Goal: Task Accomplishment & Management: Complete application form

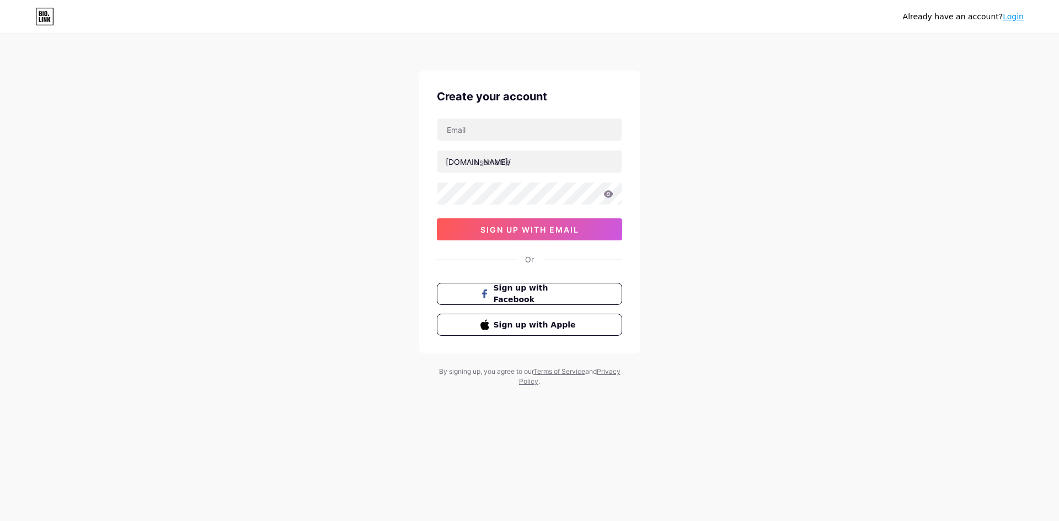
click at [352, 115] on div "Already have an account? Login Create your account [DOMAIN_NAME]/ 0cAFcWeA6leel…" at bounding box center [529, 211] width 1059 height 422
click at [456, 130] on input "text" at bounding box center [529, 130] width 184 height 22
paste input "[EMAIL_ADDRESS][DOMAIN_NAME]"
type input "[EMAIL_ADDRESS][DOMAIN_NAME]"
click at [695, 213] on div "Already have an account? Login Create your account [EMAIL_ADDRESS][DOMAIN_NAME]…" at bounding box center [529, 211] width 1059 height 422
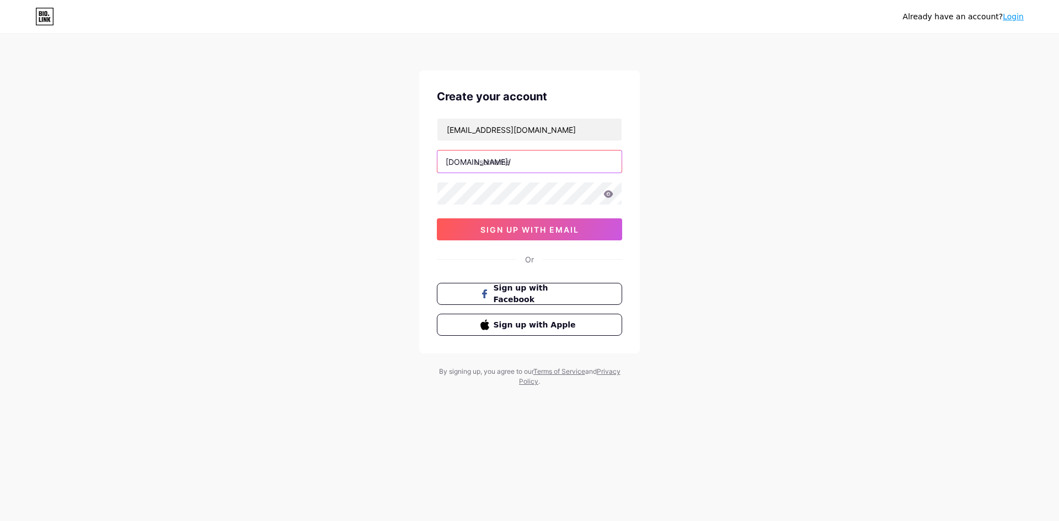
click at [552, 157] on input "text" at bounding box center [529, 162] width 184 height 22
click at [506, 162] on input "marmionmedspa" at bounding box center [529, 162] width 184 height 22
click at [679, 197] on div "Already have an account? Login Create your account [EMAIL_ADDRESS][DOMAIN_NAME]…" at bounding box center [529, 211] width 1059 height 422
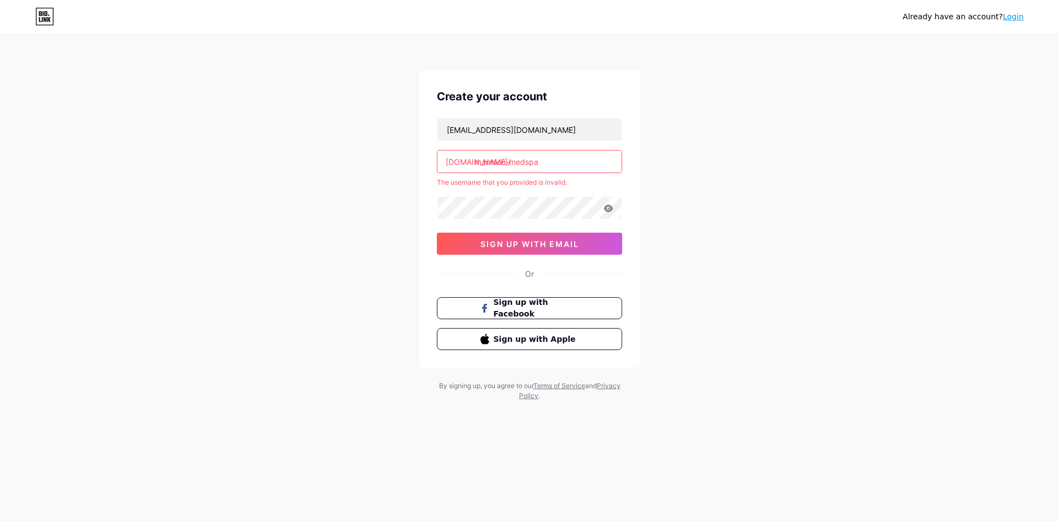
click at [567, 158] on input "marmion-medspa" at bounding box center [529, 162] width 184 height 22
drag, startPoint x: 511, startPoint y: 160, endPoint x: 520, endPoint y: 174, distance: 17.4
click at [520, 174] on div "[EMAIL_ADDRESS][DOMAIN_NAME] [DOMAIN_NAME]/ marmion-medspa The username that yo…" at bounding box center [529, 186] width 185 height 137
click at [524, 163] on input "marmion-medspa" at bounding box center [529, 162] width 184 height 22
click at [514, 162] on input "marmion-medspa" at bounding box center [529, 162] width 184 height 22
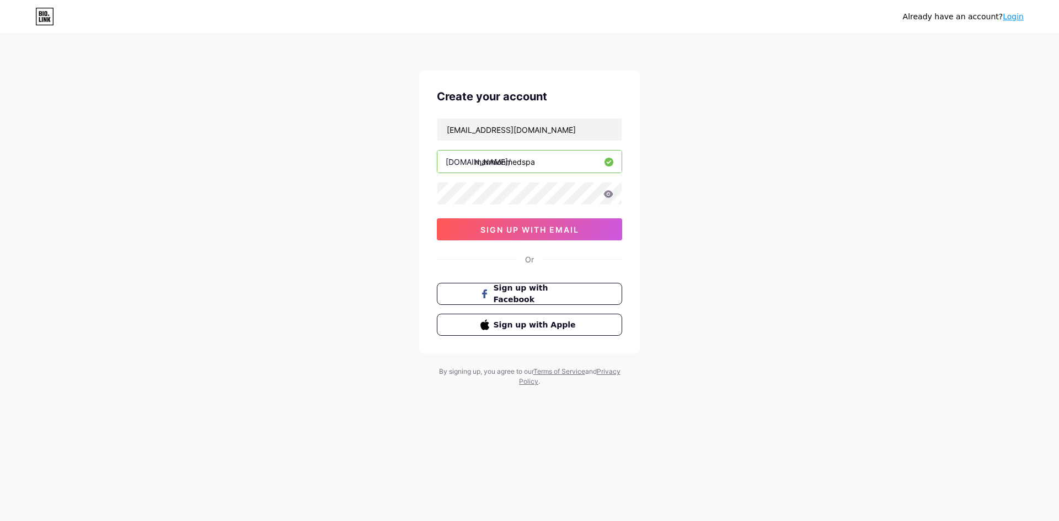
type input "marmionmedspa"
click at [665, 230] on div "Already have an account? Login Create your account [EMAIL_ADDRESS][DOMAIN_NAME]…" at bounding box center [529, 211] width 1059 height 422
click at [364, 171] on div "Already have an account? Login Create your account [EMAIL_ADDRESS][DOMAIN_NAME]…" at bounding box center [529, 211] width 1059 height 422
click at [715, 277] on div "Already have an account? Login Create your account [EMAIL_ADDRESS][DOMAIN_NAME]…" at bounding box center [529, 211] width 1059 height 422
click at [591, 235] on button "sign up with email" at bounding box center [529, 229] width 185 height 22
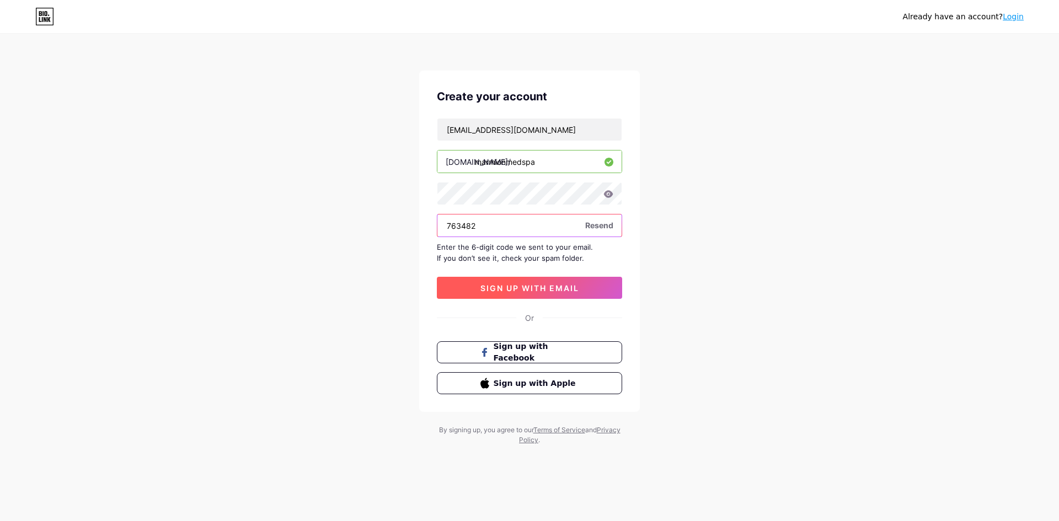
type input "763482"
click at [598, 284] on button "sign up with email" at bounding box center [529, 288] width 185 height 22
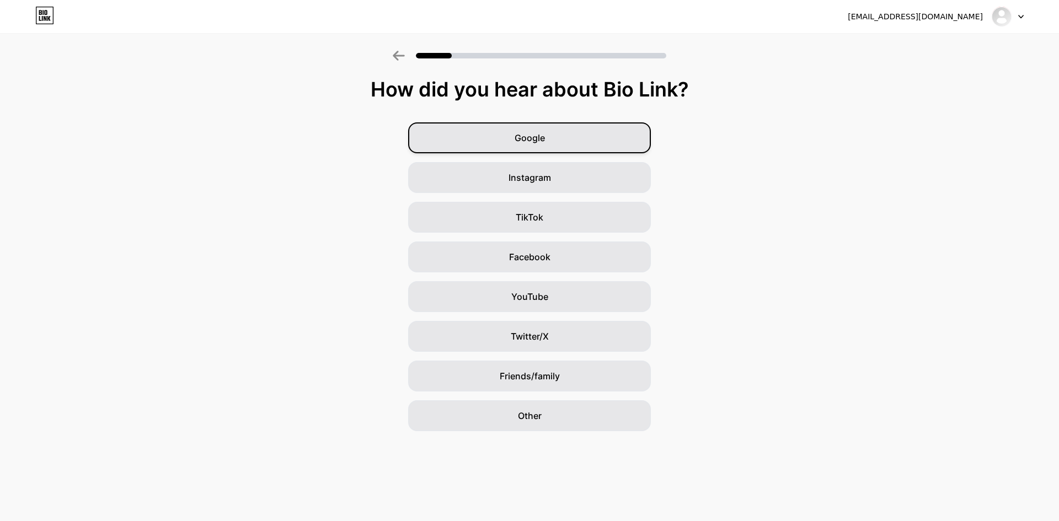
click at [579, 144] on div "Google" at bounding box center [529, 137] width 243 height 31
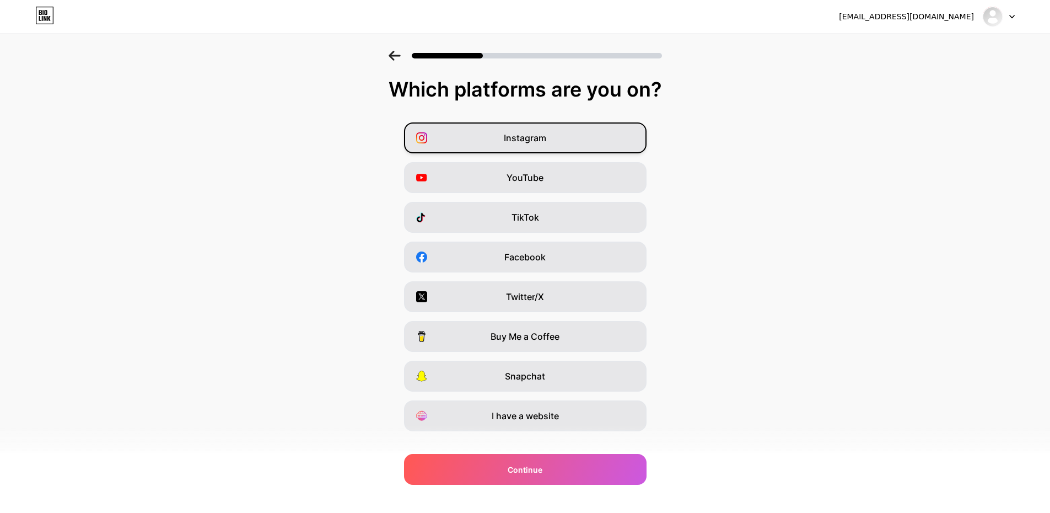
click at [624, 138] on div "Instagram" at bounding box center [525, 137] width 243 height 31
click at [618, 181] on div "YouTube" at bounding box center [525, 177] width 243 height 31
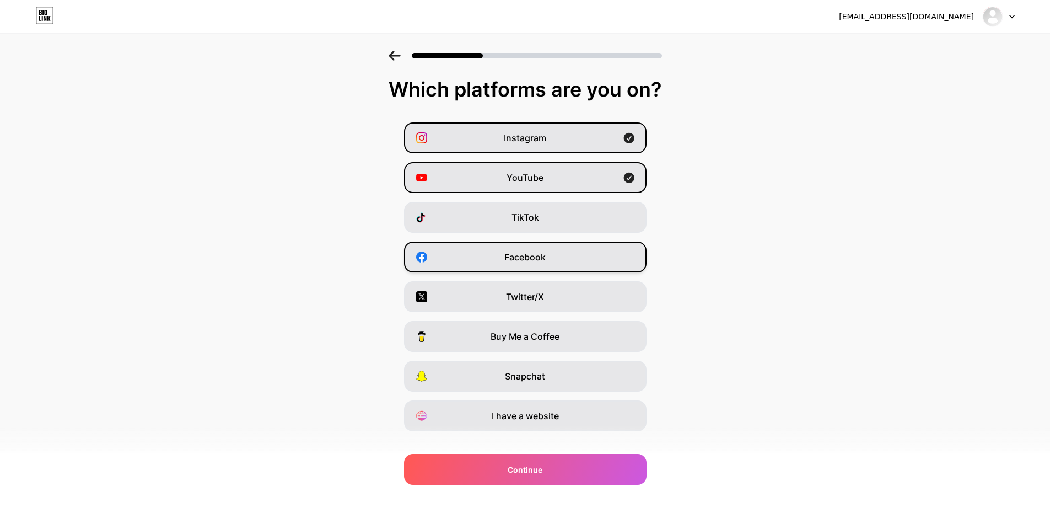
click at [622, 254] on div "Facebook" at bounding box center [525, 256] width 243 height 31
click at [622, 297] on div "Twitter/X" at bounding box center [525, 296] width 243 height 31
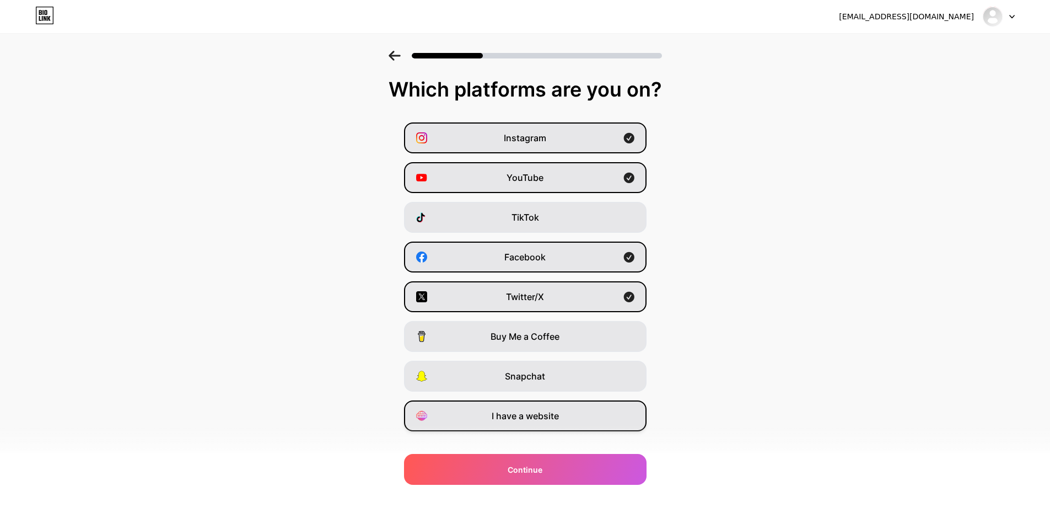
click at [591, 423] on div "I have a website" at bounding box center [525, 415] width 243 height 31
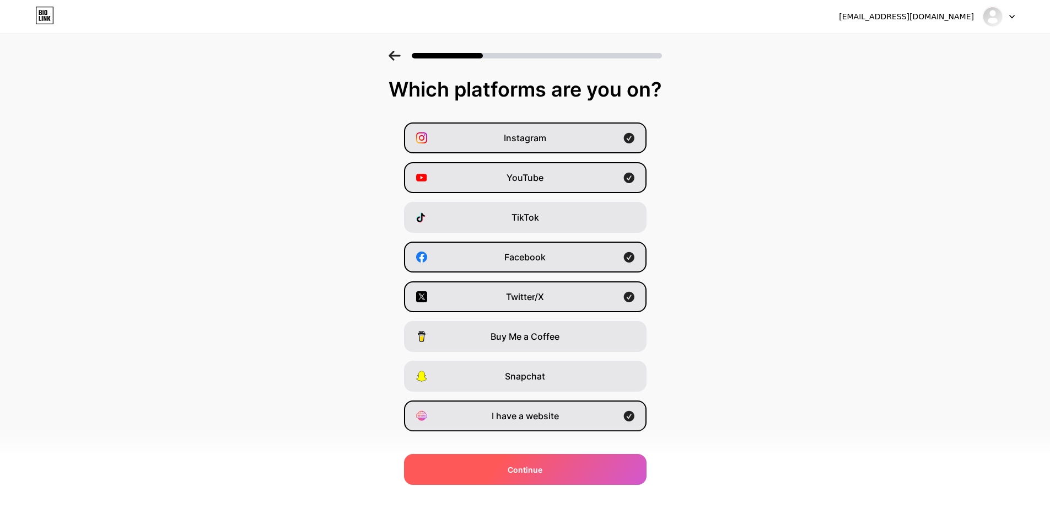
click at [594, 458] on div "Continue" at bounding box center [525, 469] width 243 height 31
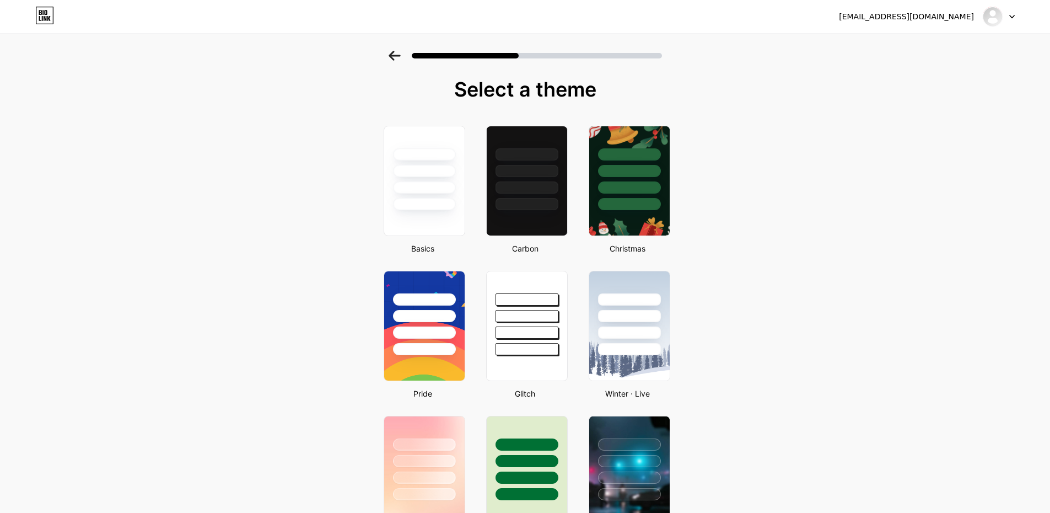
drag, startPoint x: 1049, startPoint y: 125, endPoint x: 1049, endPoint y: 144, distance: 19.3
click at [513, 358] on div at bounding box center [527, 326] width 84 height 114
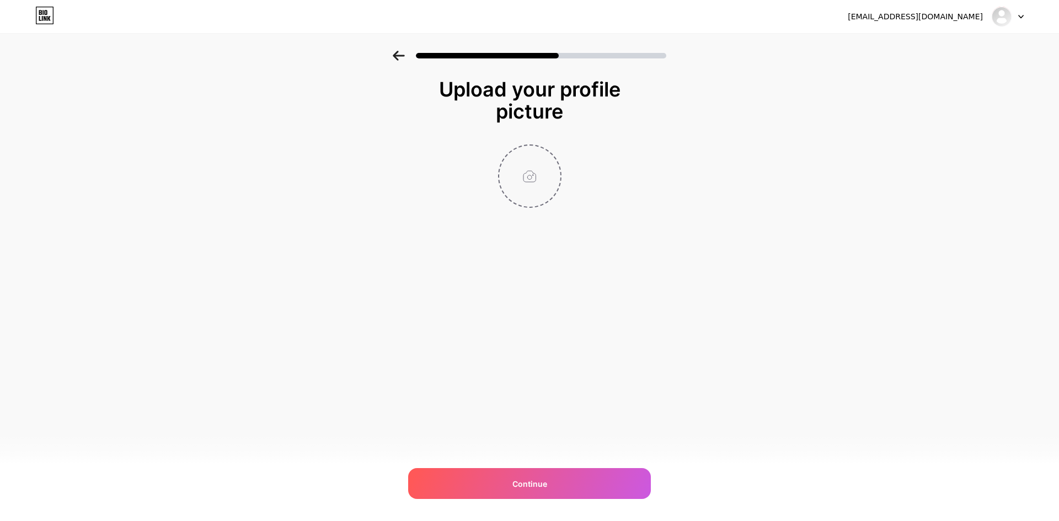
click at [514, 179] on input "file" at bounding box center [529, 176] width 61 height 61
type input "C:\fakepath\Marmion MedSpa Logo 2000x2000.jpg"
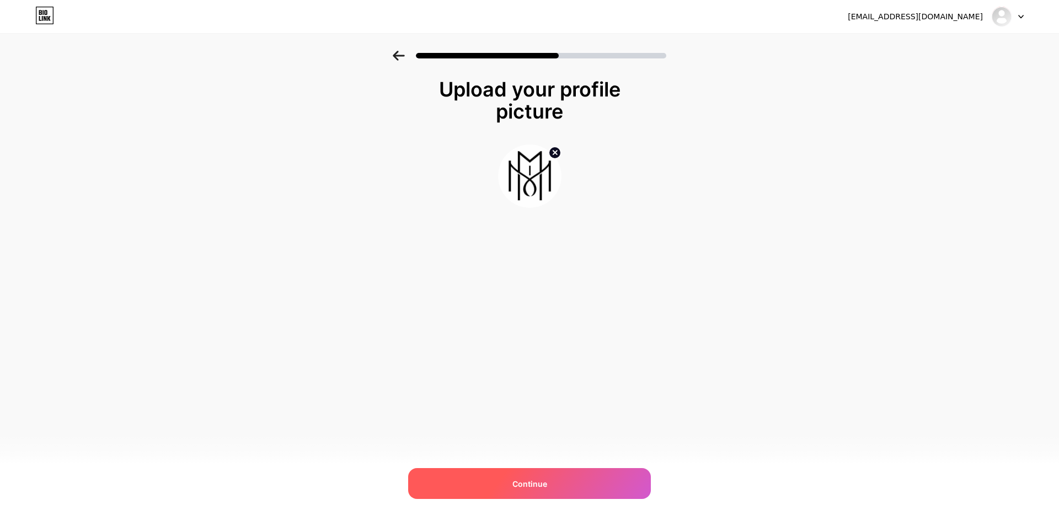
click at [559, 490] on div "Continue" at bounding box center [529, 483] width 243 height 31
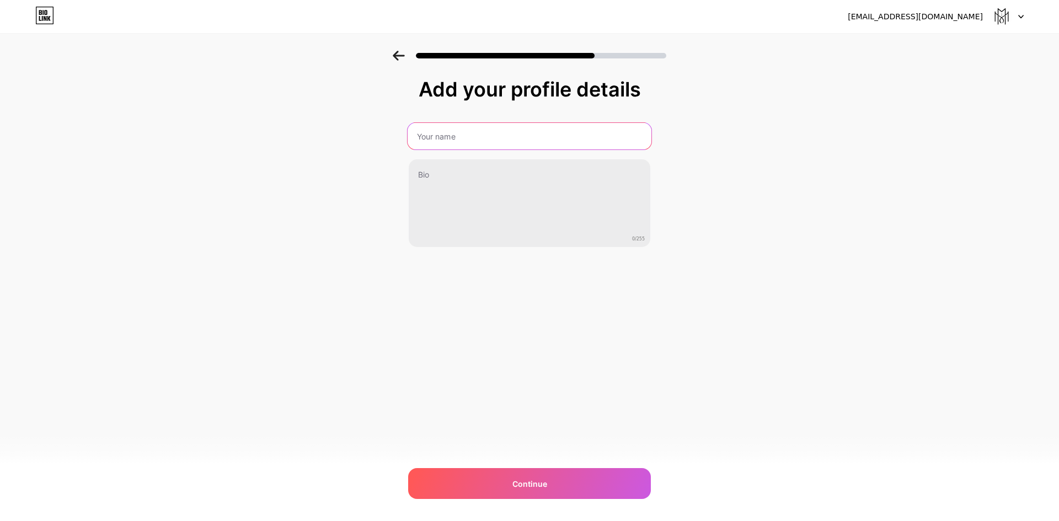
click at [535, 134] on input "text" at bounding box center [529, 136] width 244 height 26
type input "Marmion MedSpa"
click at [571, 266] on div "Add your profile details Marmion MedSpa 0/255 Continue Error" at bounding box center [529, 190] width 243 height 224
click at [798, 200] on div "Add your profile details Marmion MedSpa 0/255 Continue Error" at bounding box center [529, 177] width 1059 height 252
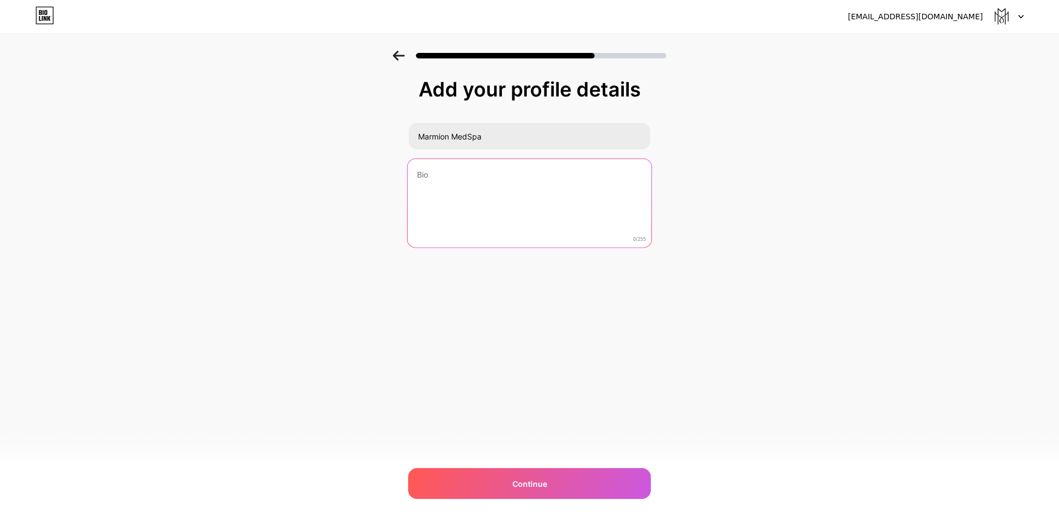
click at [531, 168] on textarea at bounding box center [529, 204] width 244 height 90
paste textarea "Marmion MedSpa Toronto provides [MEDICAL_DATA], fillers, facials, PRP, Morpheus…"
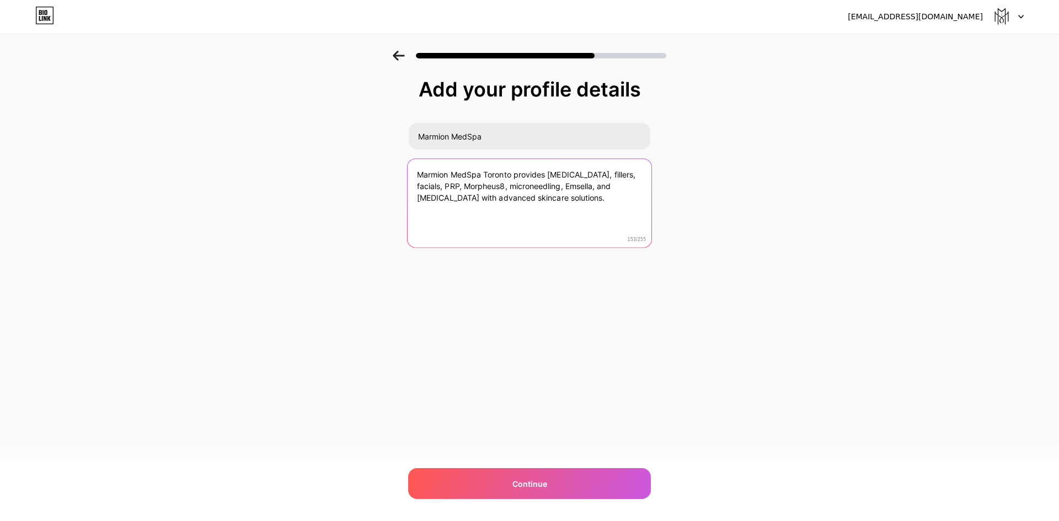
type textarea "Marmion MedSpa Toronto provides [MEDICAL_DATA], fillers, facials, PRP, Morpheus…"
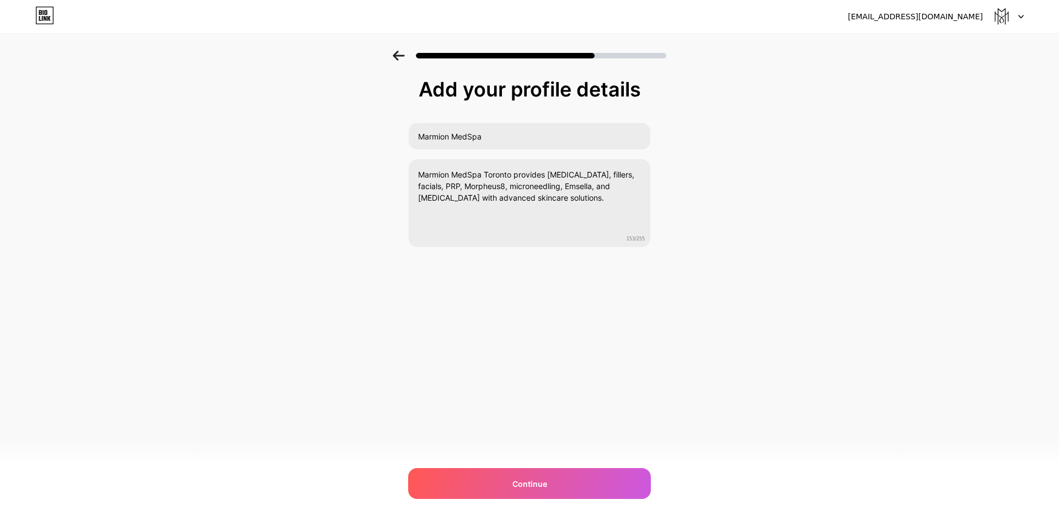
click at [669, 304] on div "[EMAIL_ADDRESS][DOMAIN_NAME] Logout Link Copied Add your profile details Marmio…" at bounding box center [529, 260] width 1059 height 521
click at [594, 487] on div "Continue" at bounding box center [529, 483] width 243 height 31
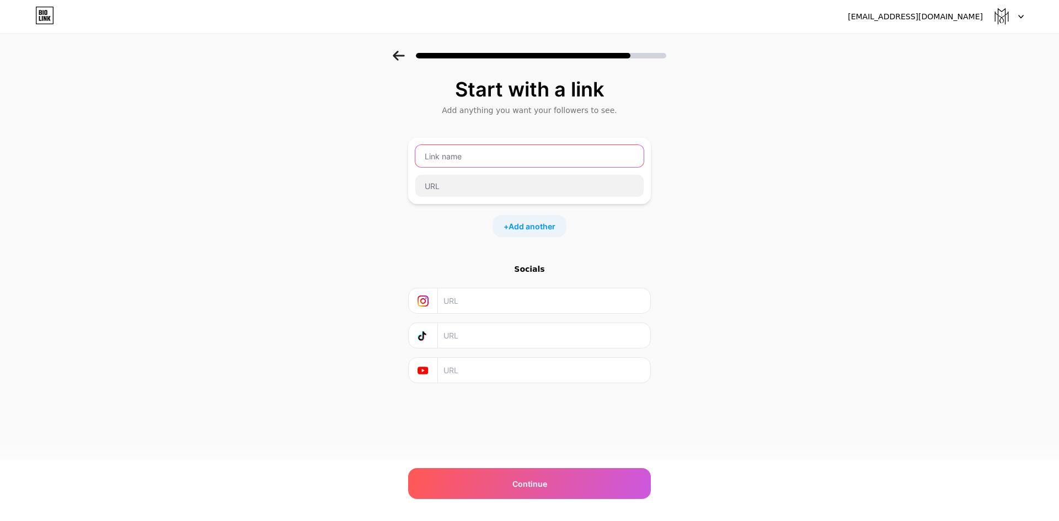
click at [571, 160] on input "text" at bounding box center [529, 156] width 228 height 22
click at [717, 256] on div "Start with a link Add anything you want your followers to see. + Add another So…" at bounding box center [529, 245] width 1059 height 388
click at [446, 163] on input "text" at bounding box center [529, 156] width 228 height 22
type input "MedSpa [GEOGRAPHIC_DATA]"
click at [304, 183] on div "Start with a link Add anything you want your followers to see. MedSpa Toronto +…" at bounding box center [529, 245] width 1059 height 388
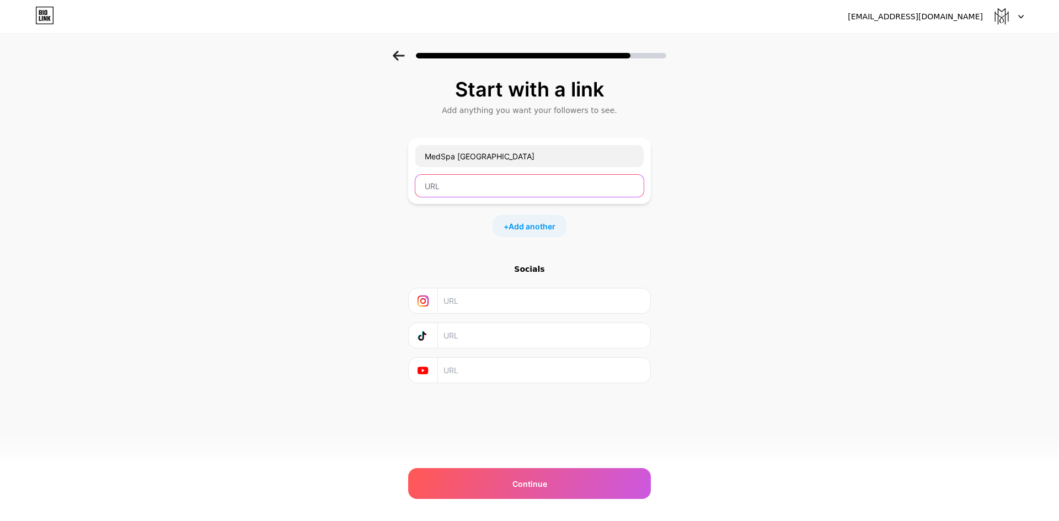
click at [456, 192] on input "text" at bounding box center [529, 186] width 228 height 22
paste input "[URL][DOMAIN_NAME]"
type input "[URL][DOMAIN_NAME]"
click at [651, 259] on div "Start with a link Add anything you want your followers to see. MedSpa Toronto […" at bounding box center [529, 245] width 1059 height 388
click at [555, 233] on div "+ Add another" at bounding box center [529, 226] width 74 height 22
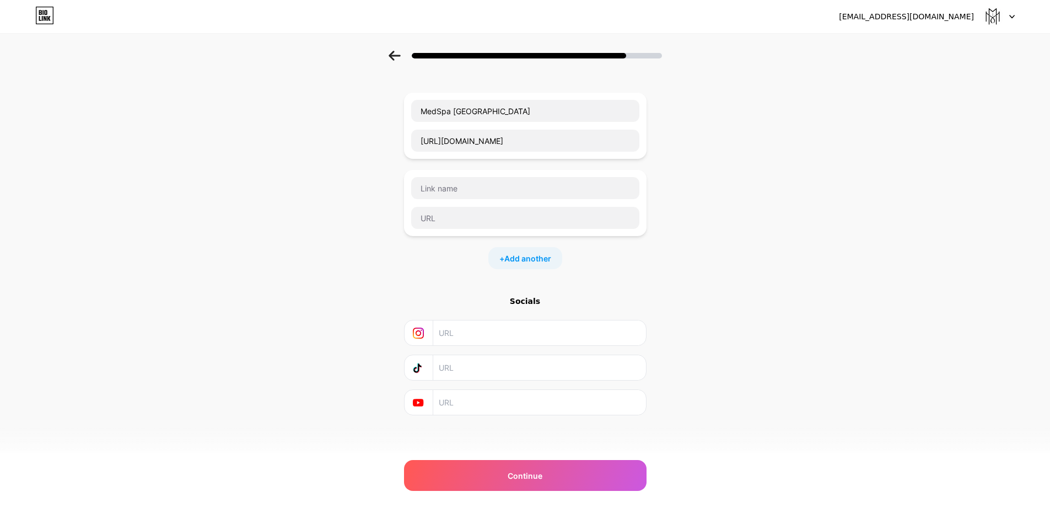
scroll to position [47, 0]
click at [490, 184] on input "text" at bounding box center [525, 186] width 228 height 22
type input "[MEDICAL_DATA] [GEOGRAPHIC_DATA]"
click at [359, 184] on div "Start with a link Add anything you want your followers to see. MedSpa Toronto […" at bounding box center [525, 236] width 1050 height 465
click at [476, 221] on input "text" at bounding box center [525, 216] width 228 height 22
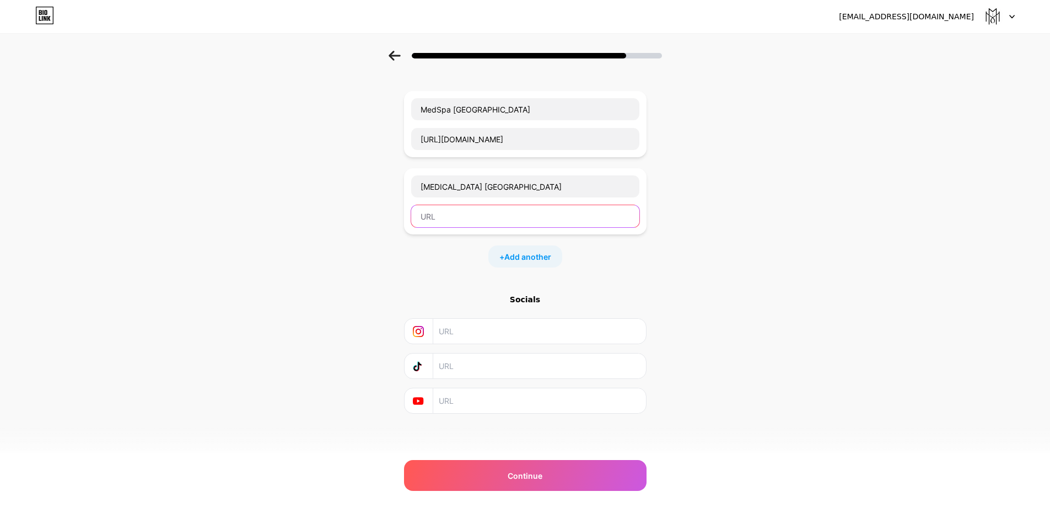
paste input "[URL][DOMAIN_NAME][MEDICAL_DATA]"
type input "[URL][DOMAIN_NAME][MEDICAL_DATA]"
click at [697, 288] on div "Start with a link Add anything you want your followers to see. MedSpa Toronto […" at bounding box center [525, 236] width 1050 height 465
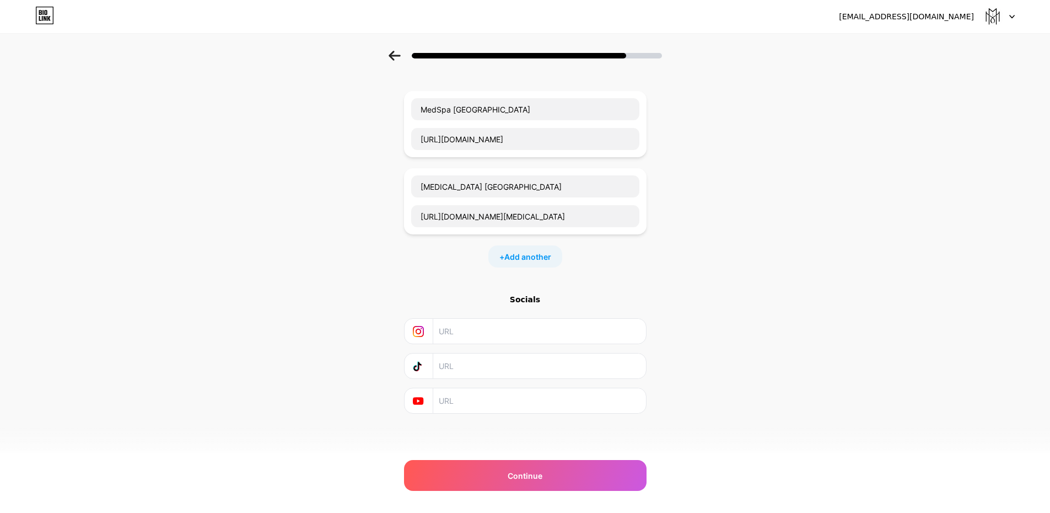
click at [557, 254] on div "+ Add another" at bounding box center [525, 256] width 74 height 22
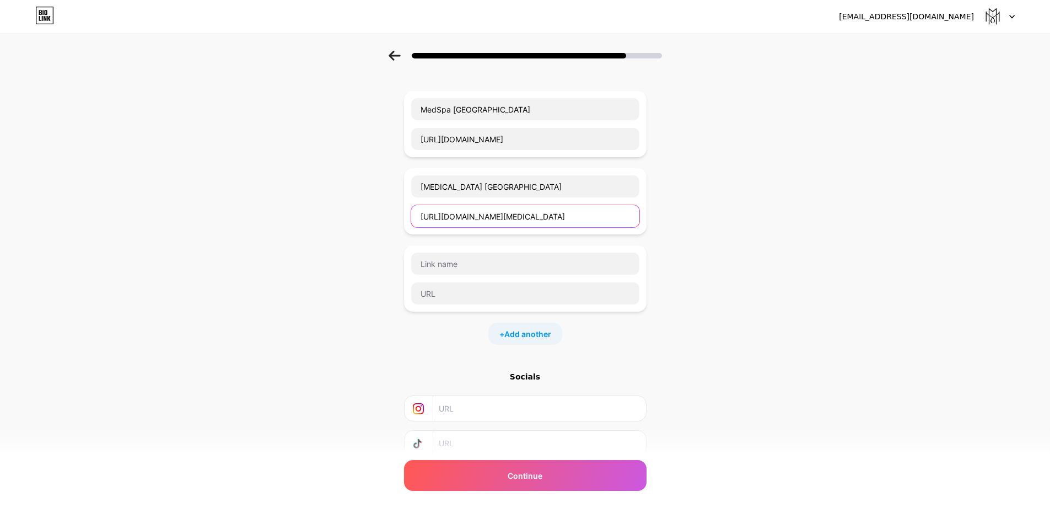
click at [519, 218] on input "[URL][DOMAIN_NAME][MEDICAL_DATA]" at bounding box center [525, 216] width 228 height 22
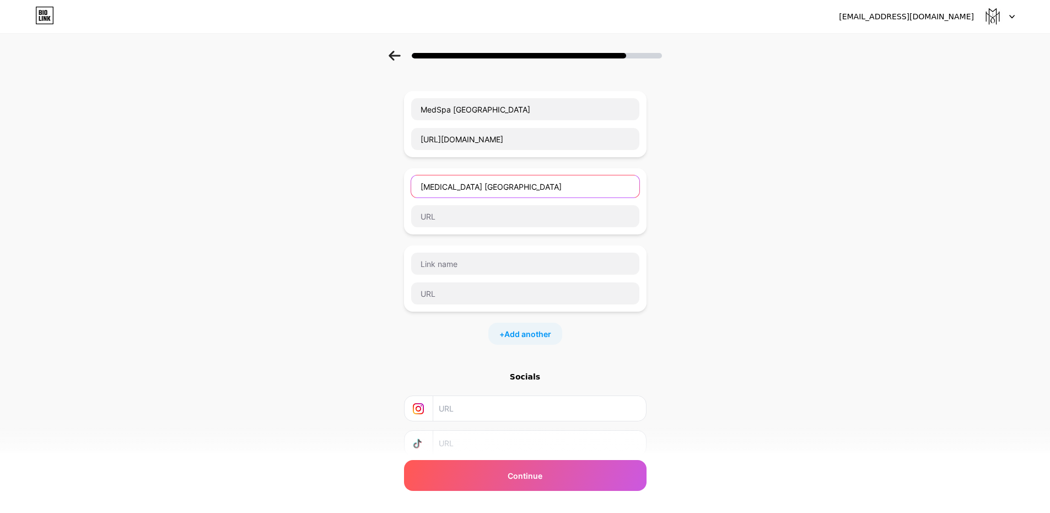
click at [517, 181] on input "[MEDICAL_DATA] [GEOGRAPHIC_DATA]" at bounding box center [525, 186] width 228 height 22
click at [717, 256] on div "Start with a link Add anything you want your followers to see. MedSpa Toronto […" at bounding box center [525, 275] width 1050 height 542
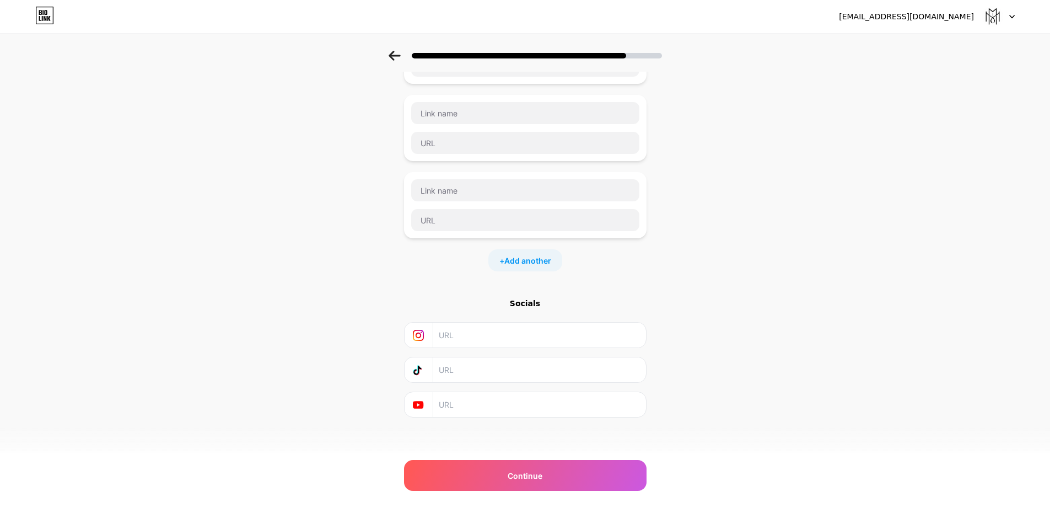
scroll to position [124, 0]
click at [332, 270] on div "Start with a link Add anything you want your followers to see. MedSpa Toronto […" at bounding box center [525, 198] width 1050 height 542
click at [482, 337] on input "text" at bounding box center [539, 331] width 200 height 25
click at [377, 283] on div "Start with a link Add anything you want your followers to see. MedSpa Toronto […" at bounding box center [525, 198] width 1050 height 542
click at [481, 334] on input "text" at bounding box center [539, 331] width 200 height 25
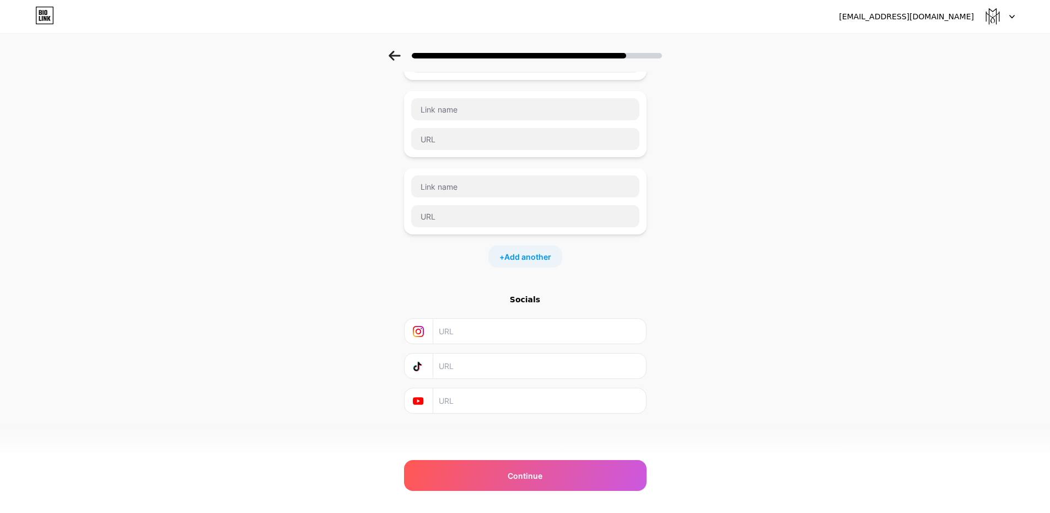
paste input "[URL][DOMAIN_NAME]"
type input "[URL][DOMAIN_NAME]"
click at [725, 396] on div "Start with a link Add anything you want your followers to see. MedSpa Toronto […" at bounding box center [525, 198] width 1050 height 542
drag, startPoint x: 358, startPoint y: 310, endPoint x: 511, endPoint y: 409, distance: 182.3
click at [511, 409] on div "Start with a link Add anything you want your followers to see. MedSpa Toronto […" at bounding box center [525, 198] width 1050 height 542
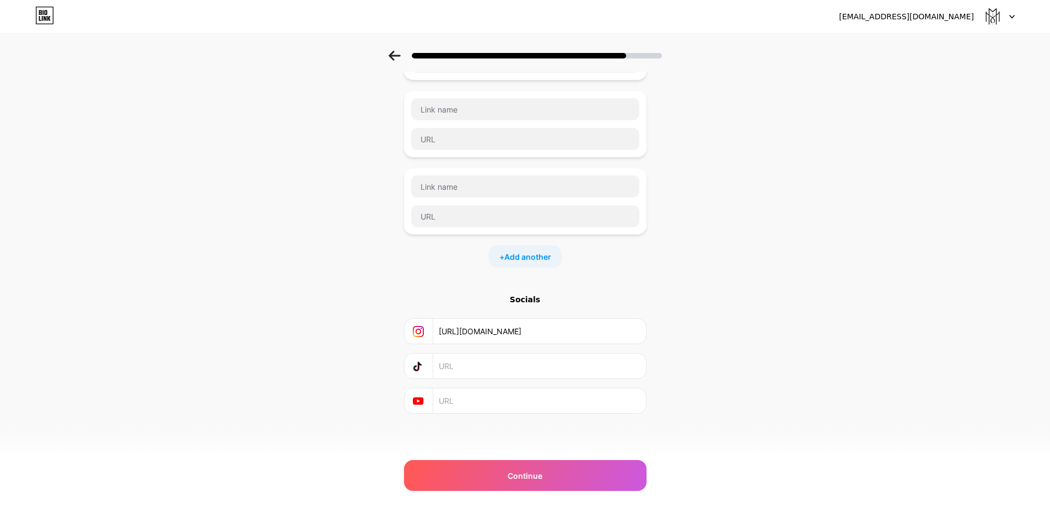
click at [511, 409] on input "text" at bounding box center [539, 400] width 200 height 25
paste input "[URL][DOMAIN_NAME]"
type input "[URL][DOMAIN_NAME]"
click at [714, 430] on div "Start with a link Add anything you want your followers to see. MedSpa Toronto […" at bounding box center [525, 198] width 1050 height 542
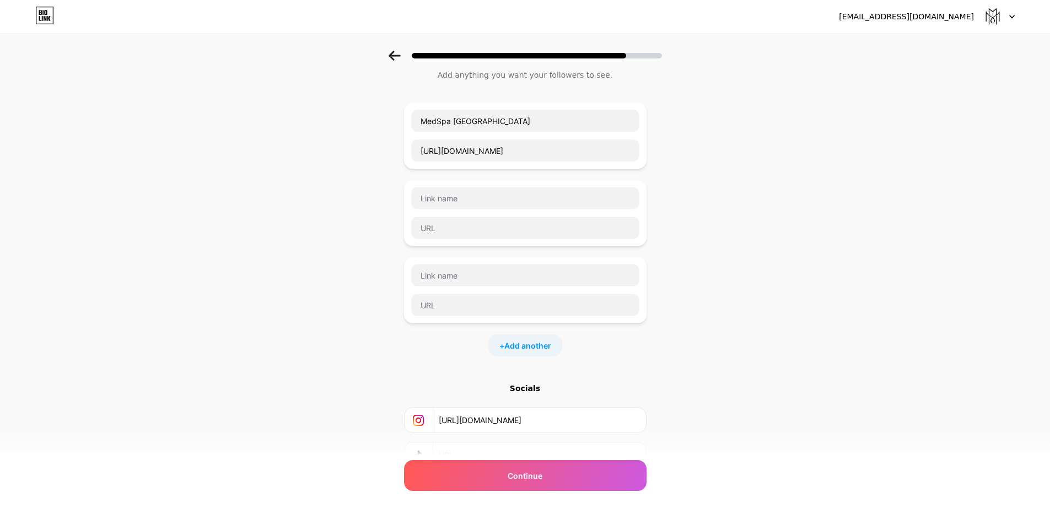
scroll to position [18, 0]
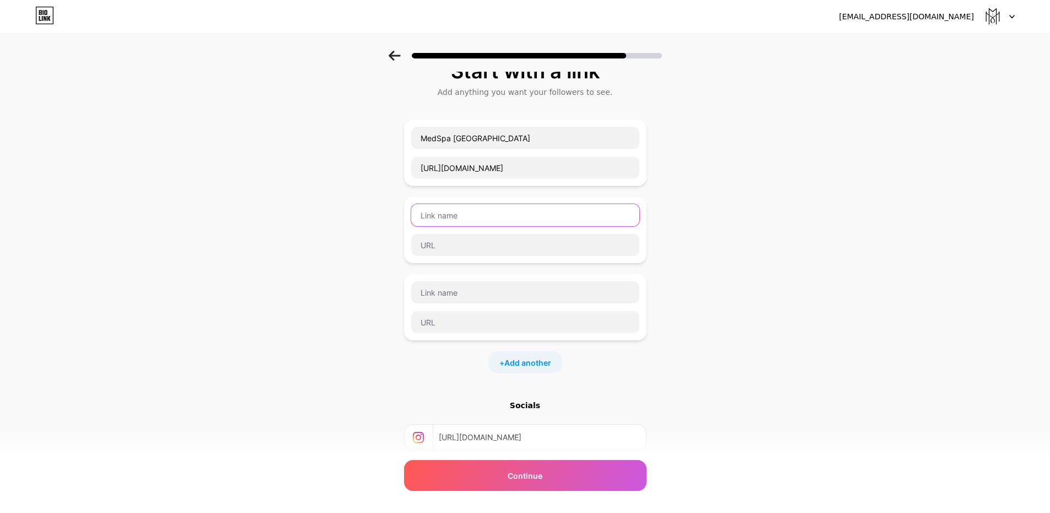
click at [494, 211] on input "text" at bounding box center [525, 215] width 228 height 22
type input "[MEDICAL_DATA] [GEOGRAPHIC_DATA]"
click at [703, 272] on div "Start with a link Add anything you want your followers to see. MedSpa Toronto […" at bounding box center [525, 304] width 1050 height 542
click at [496, 246] on input "text" at bounding box center [525, 245] width 228 height 22
paste input "[URL][DOMAIN_NAME][MEDICAL_DATA]"
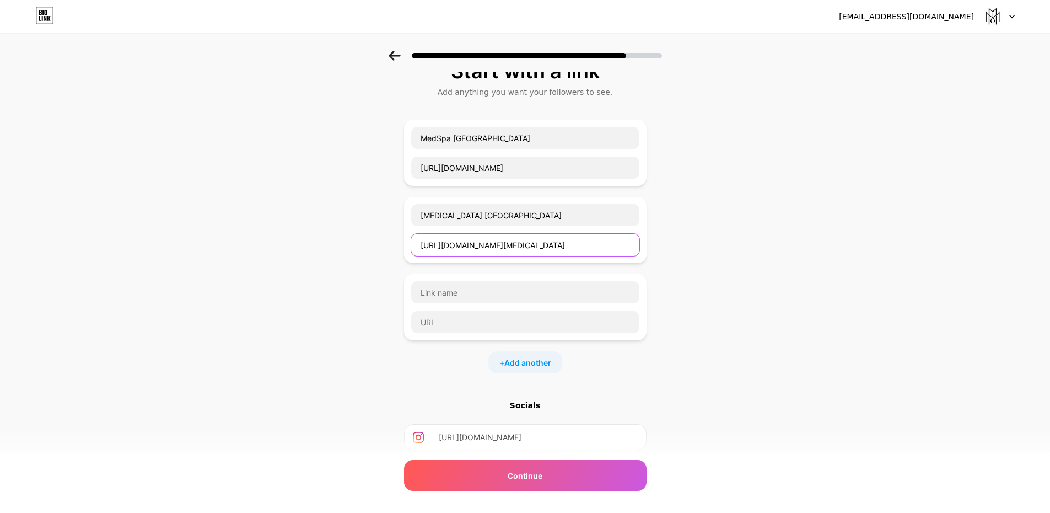
scroll to position [0, 35]
type input "[URL][DOMAIN_NAME][MEDICAL_DATA]"
click at [765, 296] on div "Start with a link Add anything you want your followers to see. MedSpa Toronto […" at bounding box center [525, 304] width 1050 height 542
click at [478, 284] on input "text" at bounding box center [525, 292] width 228 height 22
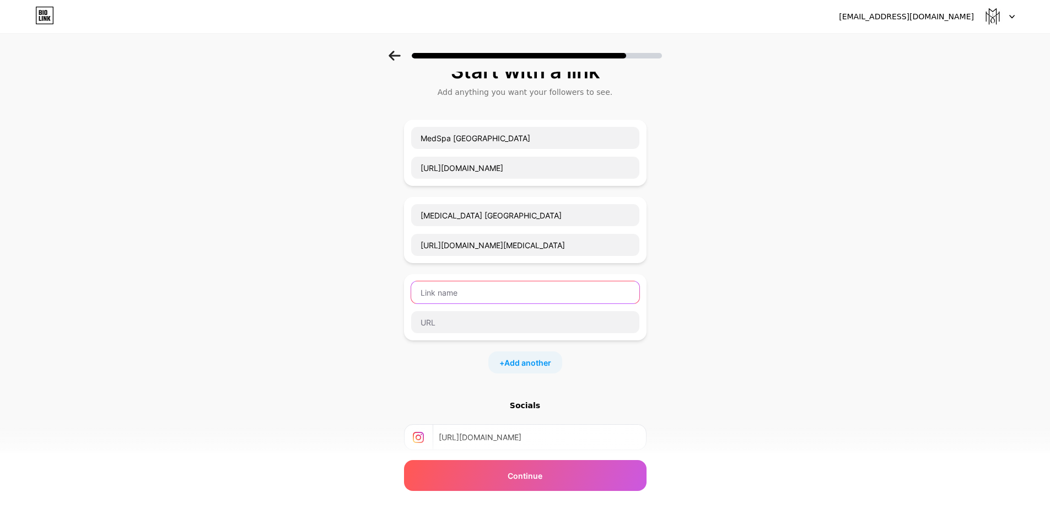
paste input "[MEDICAL_DATA] [GEOGRAPHIC_DATA]"
type input "[MEDICAL_DATA] [GEOGRAPHIC_DATA]"
click at [696, 349] on div "Start with a link Add anything you want your followers to see. MedSpa Toronto […" at bounding box center [525, 304] width 1050 height 542
click at [475, 321] on input "text" at bounding box center [525, 322] width 228 height 22
paste input "[URL][DOMAIN_NAME]"
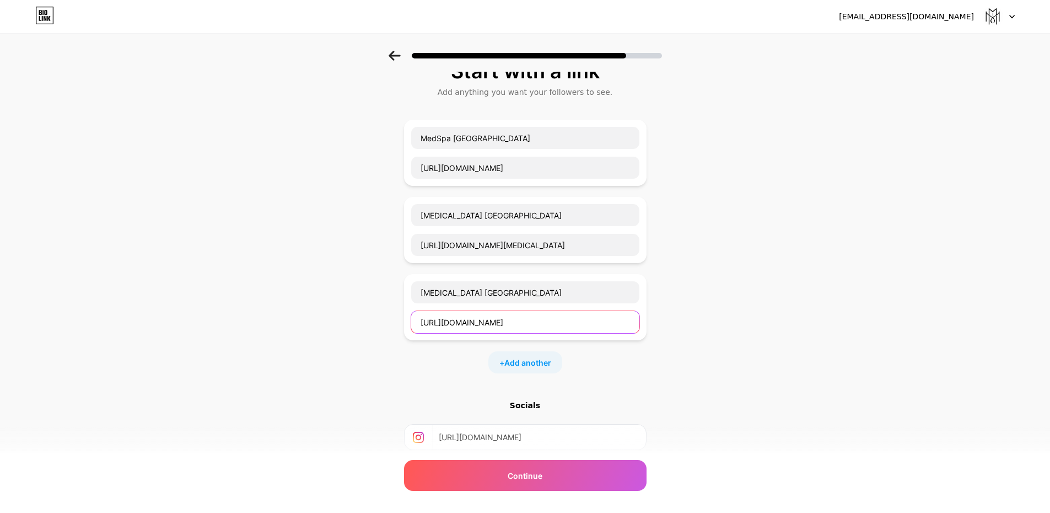
type input "[URL][DOMAIN_NAME]"
click at [662, 359] on div "Start with a link Add anything you want your followers to see. MedSpa Toronto […" at bounding box center [525, 304] width 1050 height 542
click at [550, 358] on span "Add another" at bounding box center [527, 363] width 47 height 12
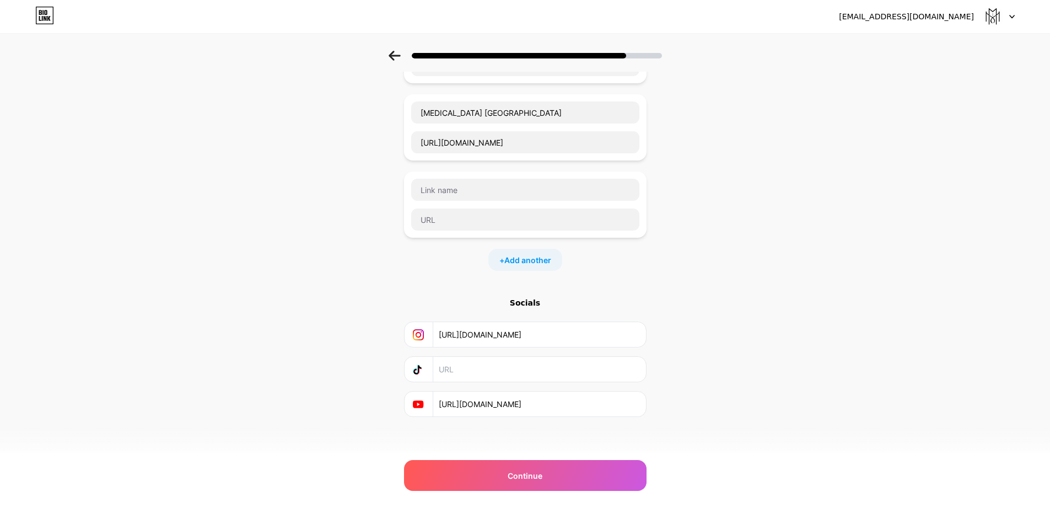
scroll to position [201, 0]
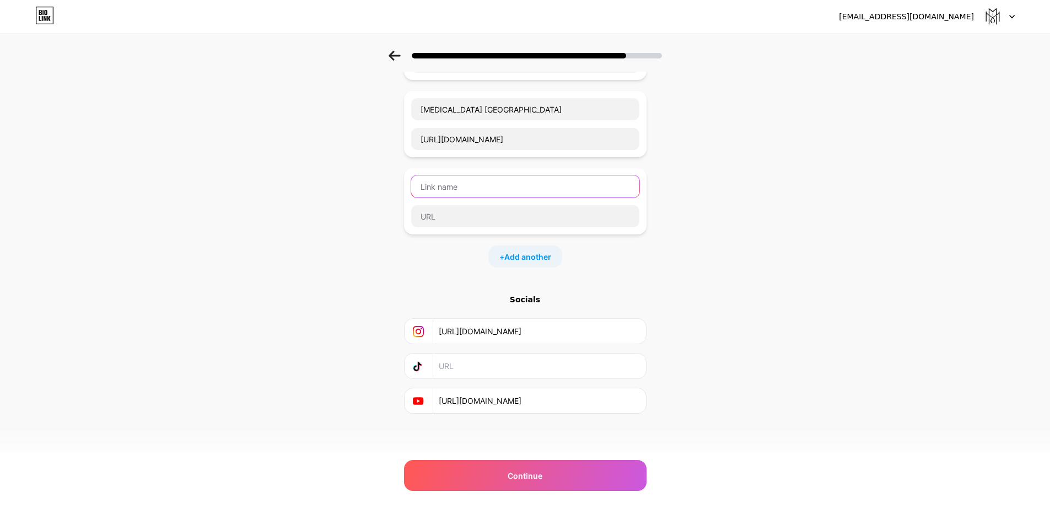
click at [487, 182] on input "text" at bounding box center [525, 186] width 228 height 22
paste input "Microneedling [GEOGRAPHIC_DATA]"
type input "Microneedling [GEOGRAPHIC_DATA]"
click at [738, 290] on div "Start with a link Add anything you want your followers to see. MedSpa Toronto […" at bounding box center [525, 158] width 1050 height 619
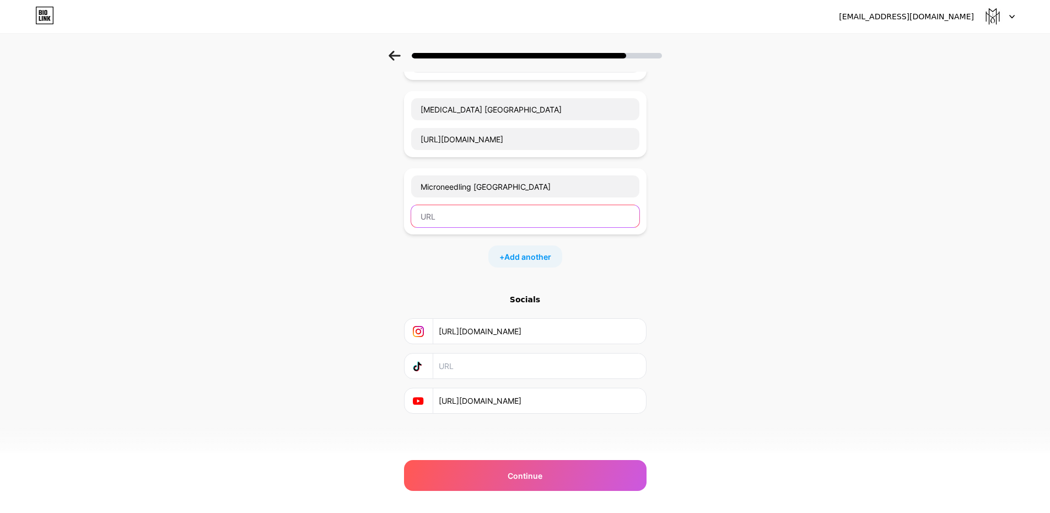
click at [458, 226] on input "text" at bounding box center [525, 216] width 228 height 22
paste input "[URL][DOMAIN_NAME]"
type input "[URL][DOMAIN_NAME]"
click at [727, 360] on div "Start with a link Add anything you want your followers to see. MedSpa Toronto […" at bounding box center [525, 158] width 1050 height 619
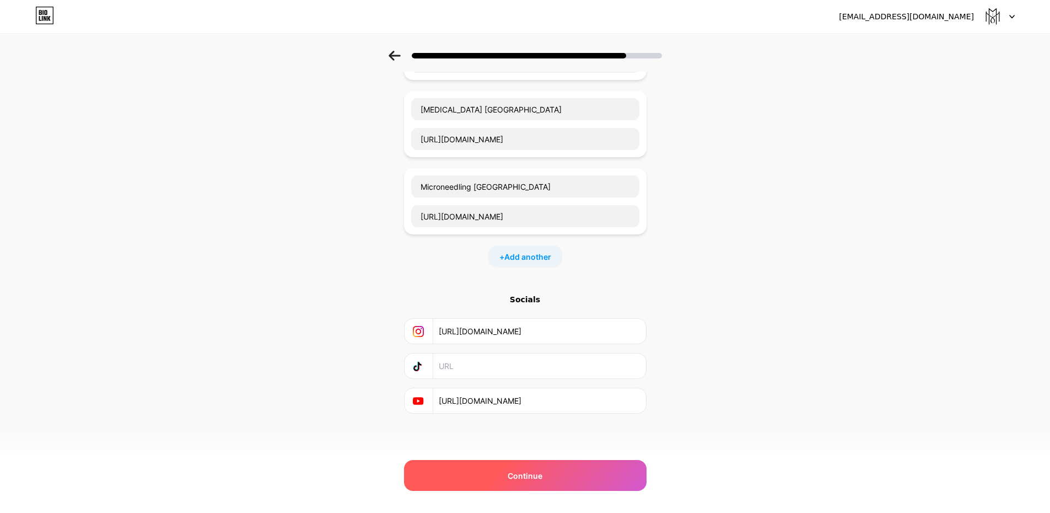
click at [550, 481] on div "Continue" at bounding box center [525, 475] width 243 height 31
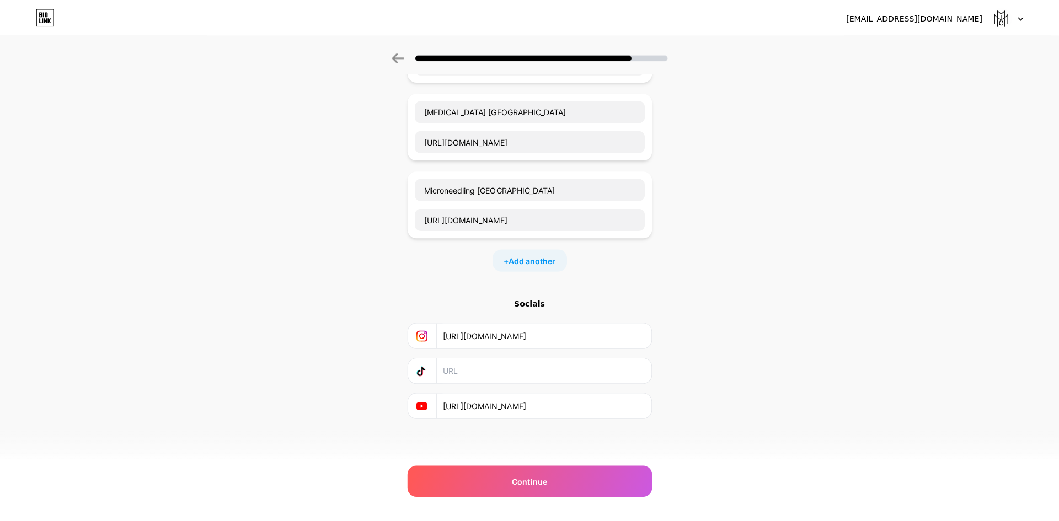
scroll to position [0, 0]
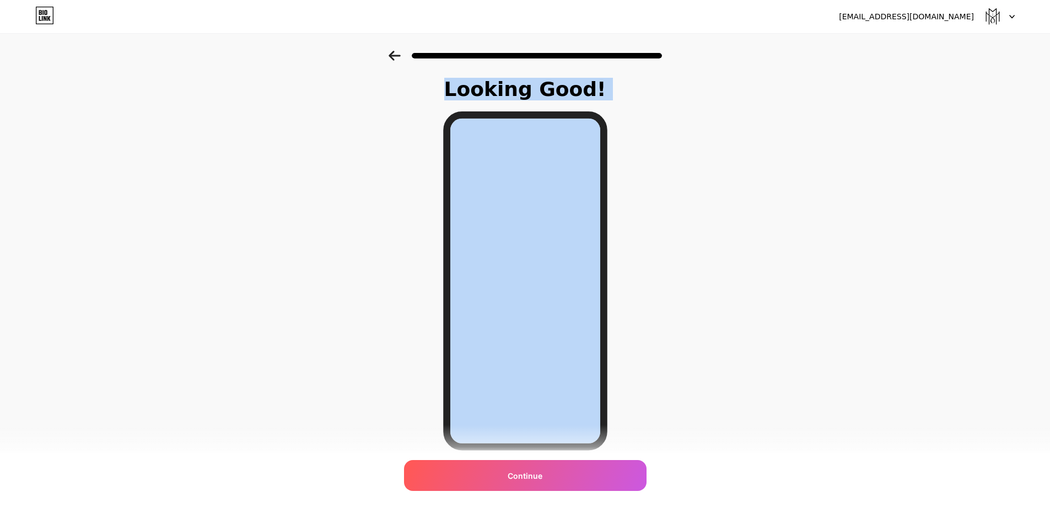
drag, startPoint x: 1050, startPoint y: 409, endPoint x: 749, endPoint y: 421, distance: 300.7
click at [749, 421] on div "Looking Good! Continue" at bounding box center [525, 280] width 1050 height 459
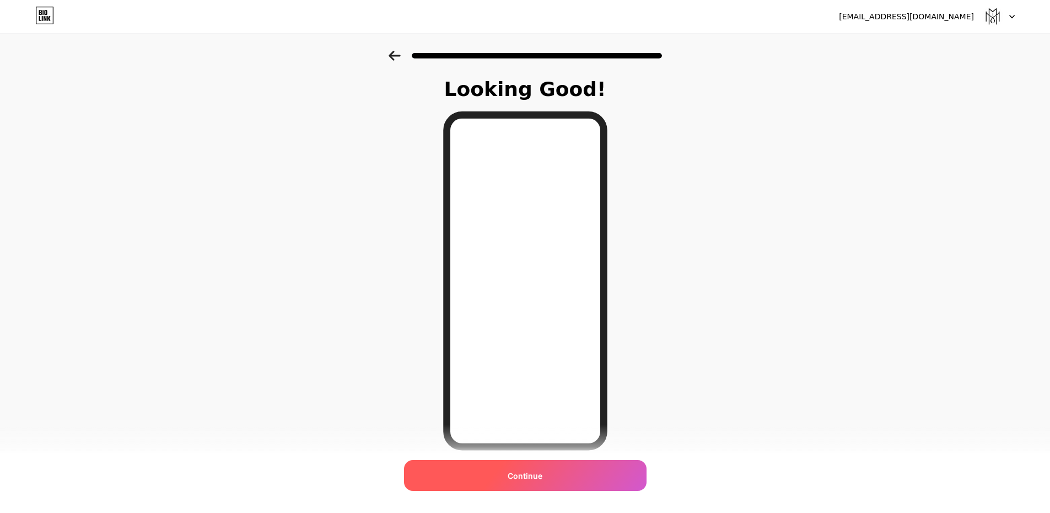
click at [579, 471] on div "Continue" at bounding box center [525, 475] width 243 height 31
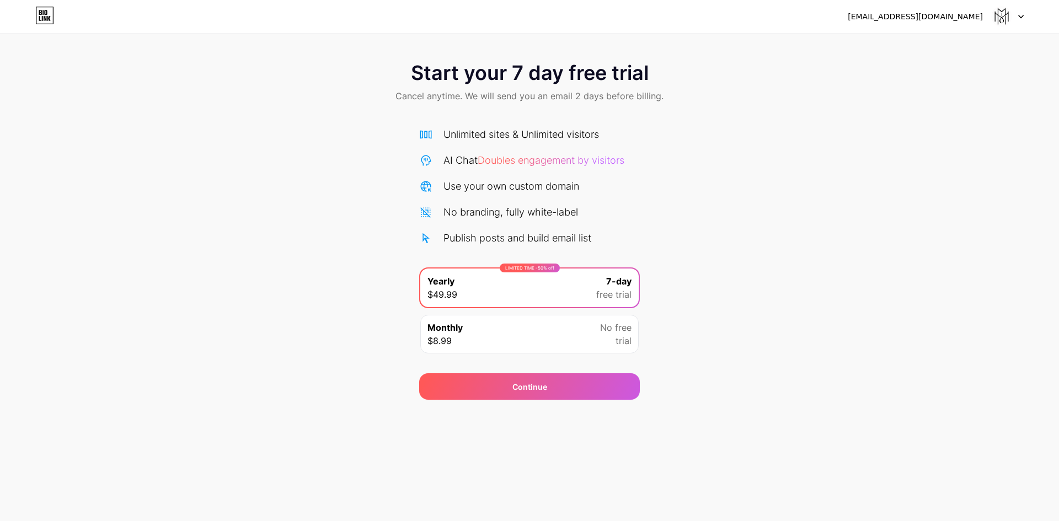
click at [821, 242] on div "Start your 7 day free trial Cancel anytime. We will send you an email 2 days be…" at bounding box center [529, 225] width 1059 height 349
click at [1000, 20] on img at bounding box center [1001, 16] width 21 height 21
click at [1019, 9] on div at bounding box center [1007, 17] width 32 height 20
click at [920, 19] on div "[EMAIL_ADDRESS][DOMAIN_NAME]" at bounding box center [914, 17] width 135 height 12
click at [1014, 23] on div at bounding box center [1007, 17] width 32 height 20
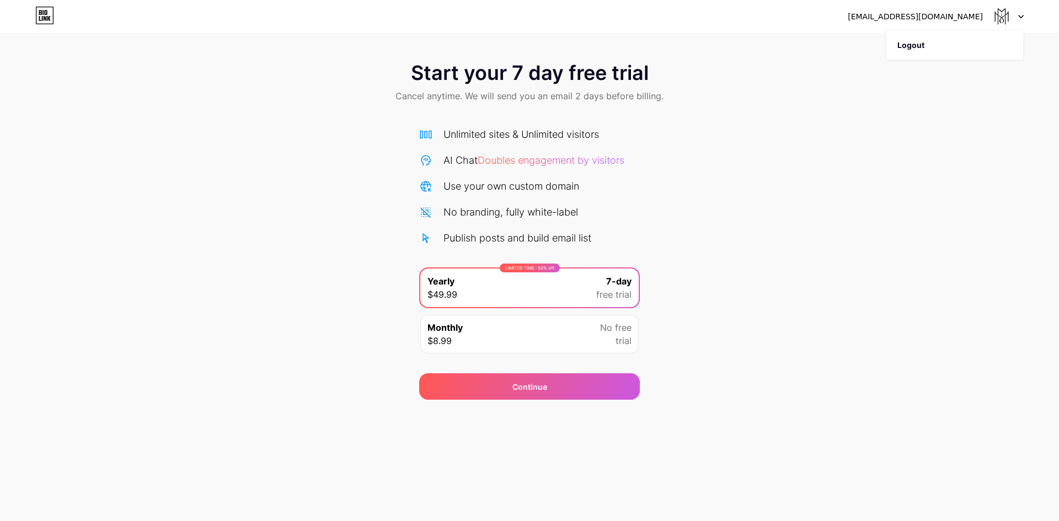
click at [1003, 17] on img at bounding box center [1001, 16] width 21 height 21
click at [44, 12] on icon at bounding box center [42, 12] width 1 height 5
click at [510, 340] on div "Monthly $8.99 No free trial" at bounding box center [529, 334] width 218 height 39
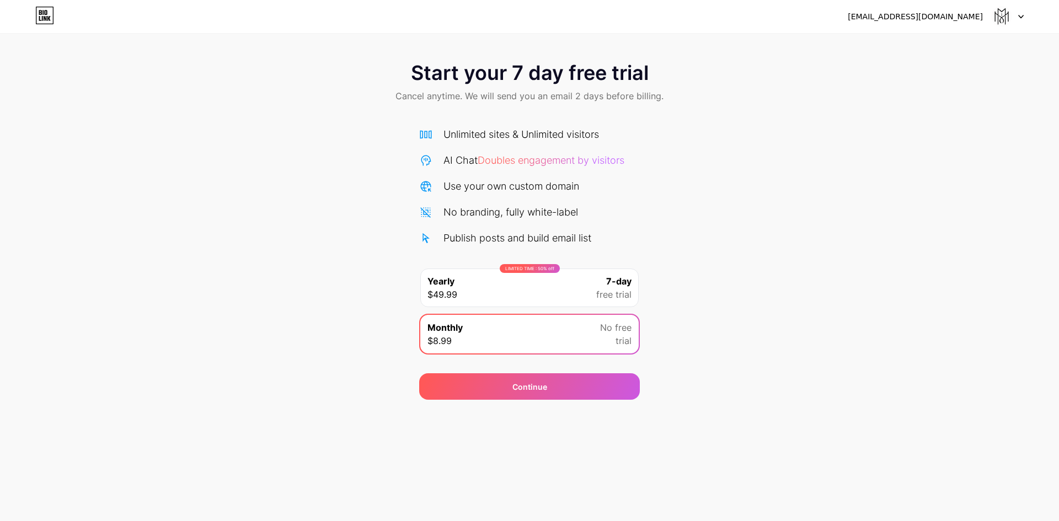
click at [587, 299] on div "LIMITED TIME : 50% off Yearly $49.99 7-day free trial" at bounding box center [529, 287] width 218 height 39
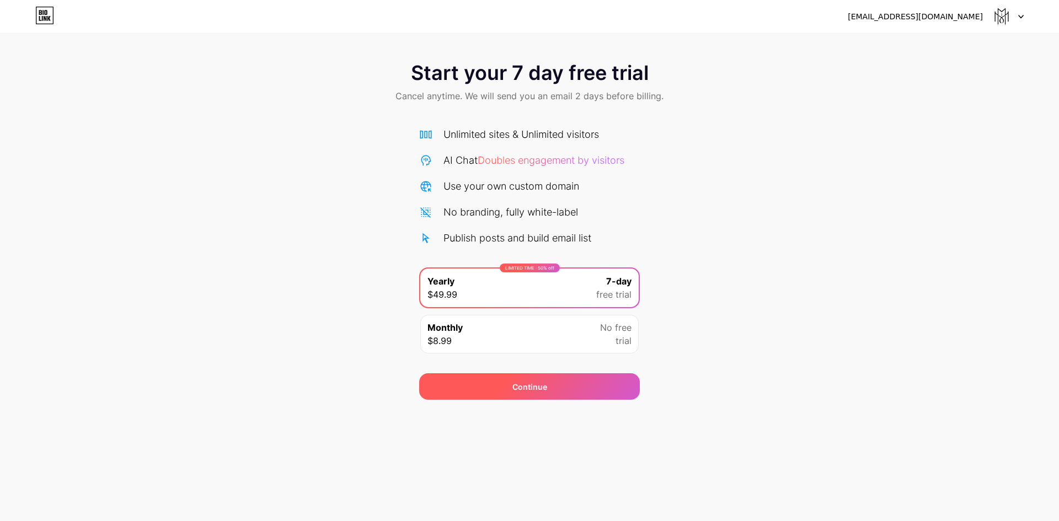
click at [599, 385] on div "Continue" at bounding box center [529, 386] width 221 height 26
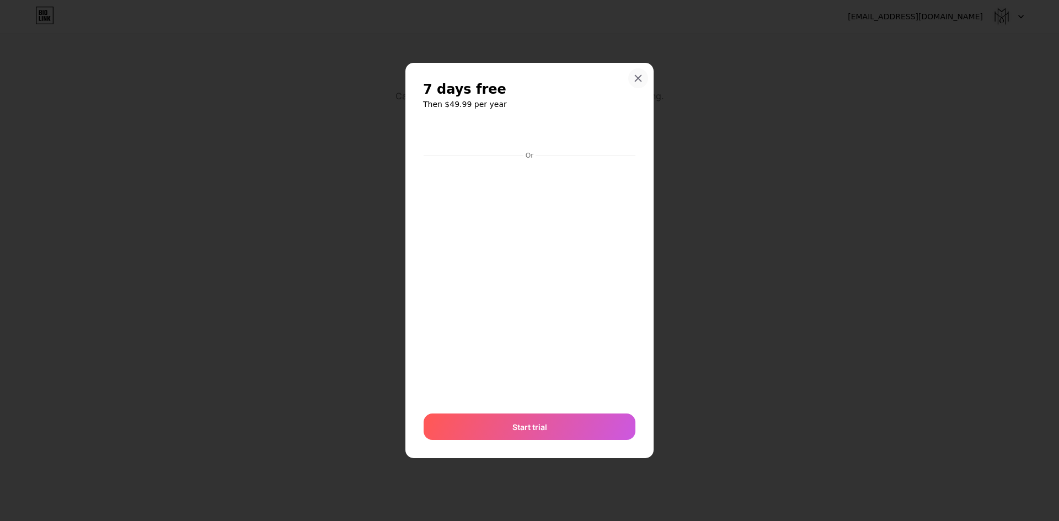
click at [638, 74] on icon at bounding box center [637, 78] width 9 height 9
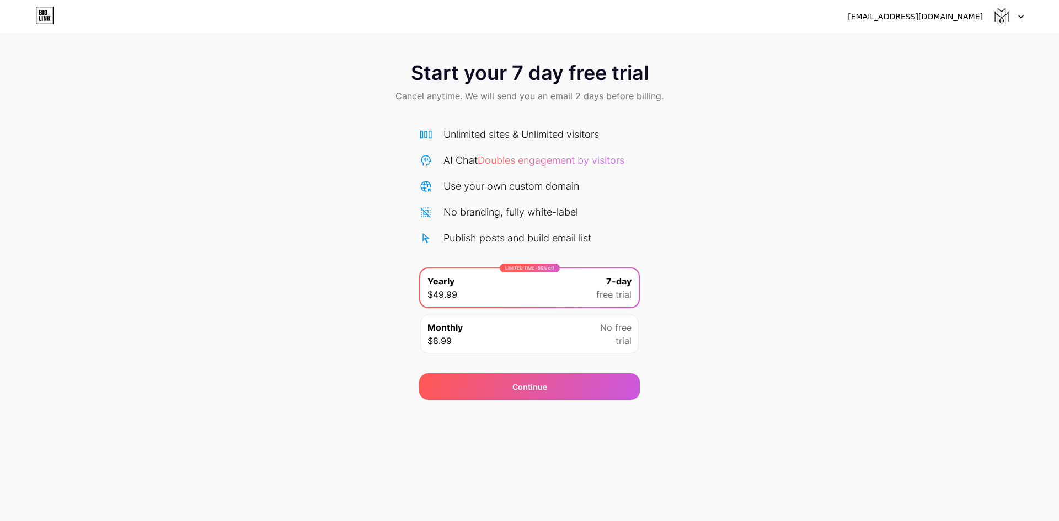
click at [737, 173] on div "Start your 7 day free trial Cancel anytime. We will send you an email 2 days be…" at bounding box center [529, 225] width 1059 height 349
click at [1058, 218] on div "Start your 7 day free trial Cancel anytime. We will send you an email 2 days be…" at bounding box center [529, 225] width 1059 height 349
click at [1007, 24] on img at bounding box center [1001, 16] width 21 height 21
drag, startPoint x: 1022, startPoint y: 16, endPoint x: 756, endPoint y: 182, distance: 313.6
click at [756, 182] on div "Start your 7 day free trial Cancel anytime. We will send you an email 2 days be…" at bounding box center [529, 225] width 1059 height 349
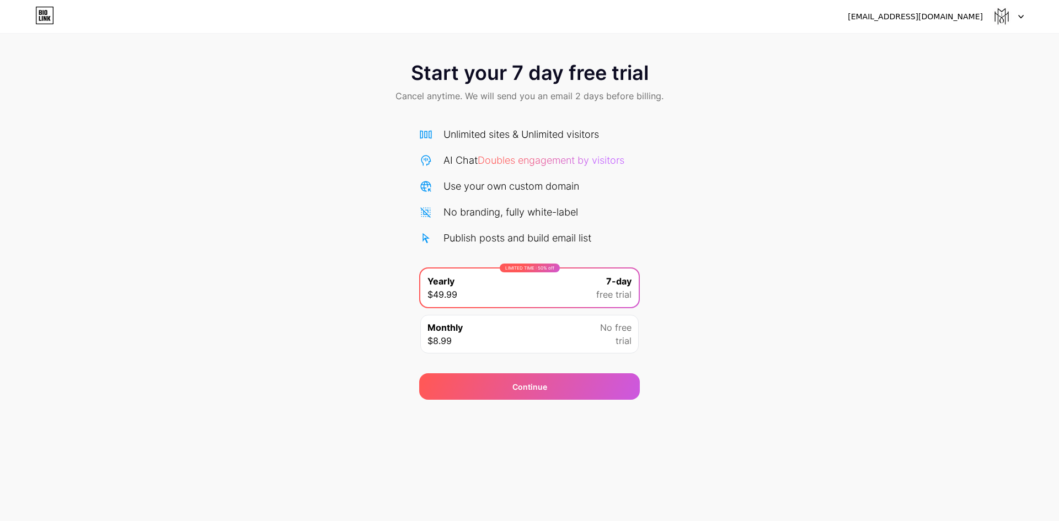
drag, startPoint x: 993, startPoint y: 15, endPoint x: 836, endPoint y: 39, distance: 158.9
click at [836, 39] on div "Start your 7 day free trial Cancel anytime. We will send you an email 2 days be…" at bounding box center [529, 200] width 1059 height 400
click at [925, 17] on div "[EMAIL_ADDRESS][DOMAIN_NAME]" at bounding box center [914, 17] width 135 height 12
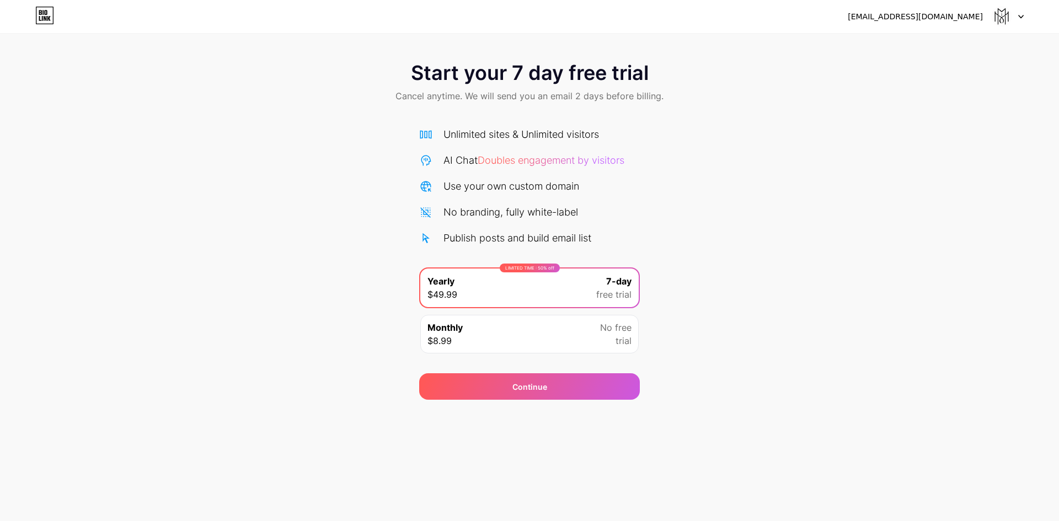
drag, startPoint x: 1035, startPoint y: 212, endPoint x: 1057, endPoint y: 355, distance: 144.5
click at [1057, 355] on div "Start your 7 day free trial Cancel anytime. We will send you an email 2 days be…" at bounding box center [529, 225] width 1059 height 349
click at [610, 343] on div "No free trial" at bounding box center [615, 334] width 31 height 26
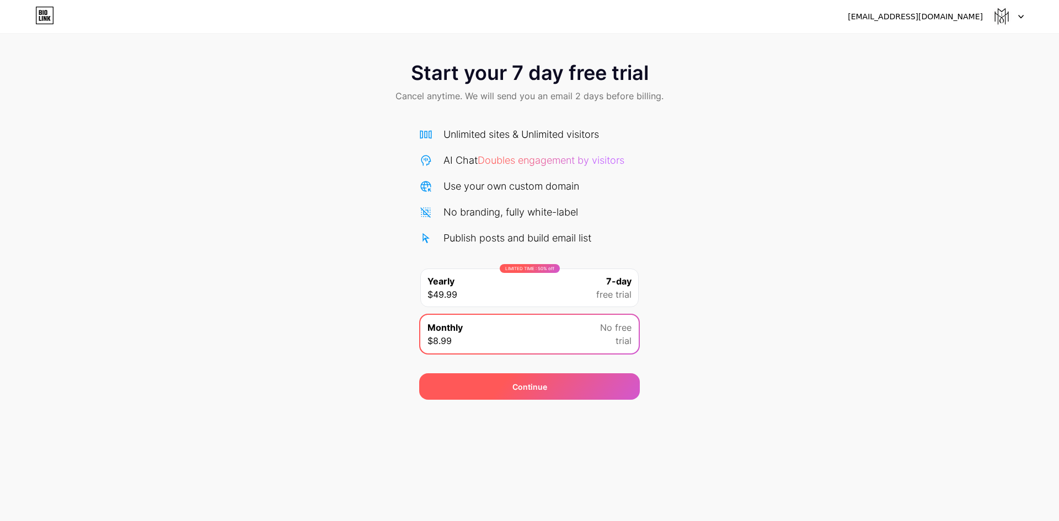
click at [615, 391] on div "Continue" at bounding box center [529, 386] width 221 height 26
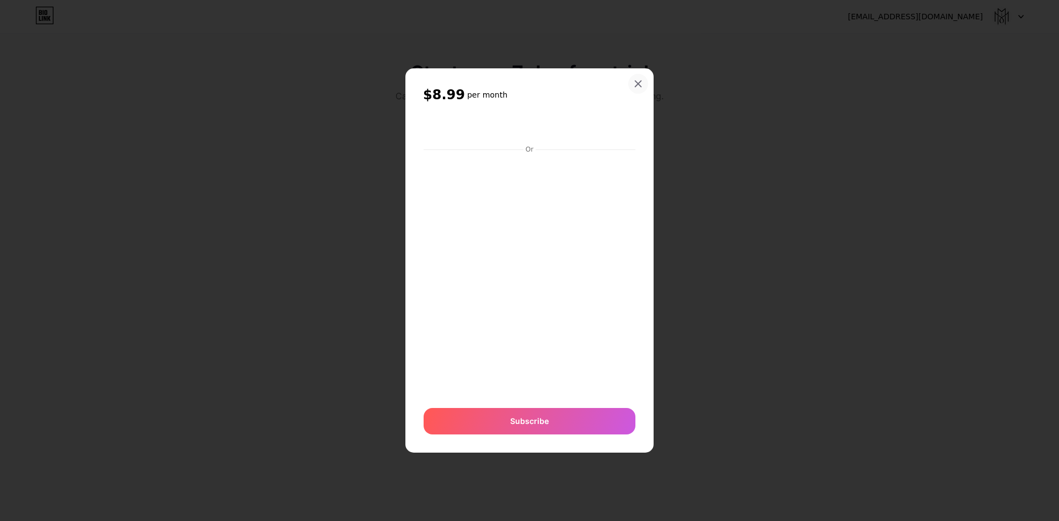
click at [642, 83] on icon at bounding box center [637, 83] width 9 height 9
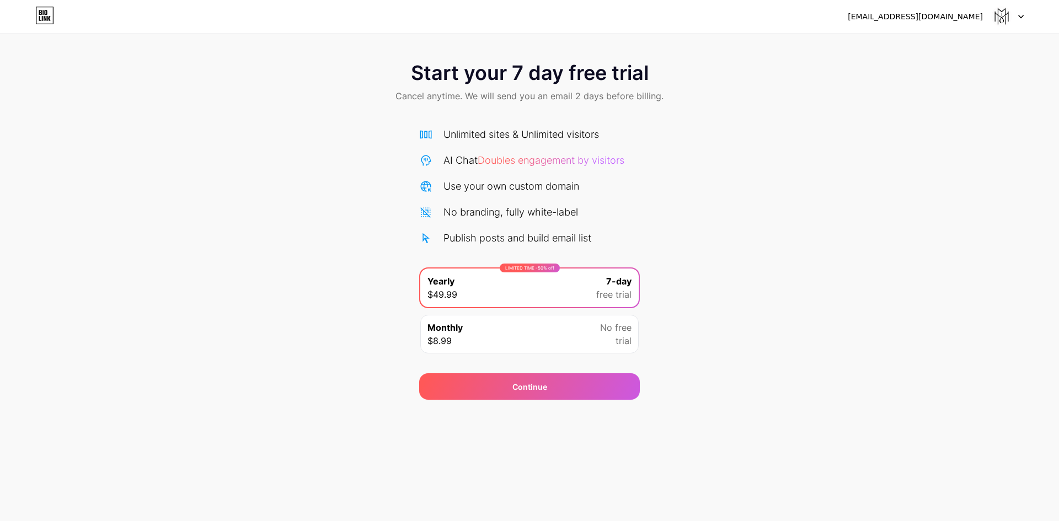
click at [245, 121] on div "Start your 7 day free trial Cancel anytime. We will send you an email 2 days be…" at bounding box center [529, 225] width 1059 height 349
click at [927, 14] on div "[EMAIL_ADDRESS][DOMAIN_NAME]" at bounding box center [914, 17] width 135 height 12
click at [1005, 25] on img at bounding box center [1001, 16] width 21 height 21
click at [840, 222] on div "Start your 7 day free trial Cancel anytime. We will send you an email 2 days be…" at bounding box center [529, 225] width 1059 height 349
